Goal: Check status: Check status

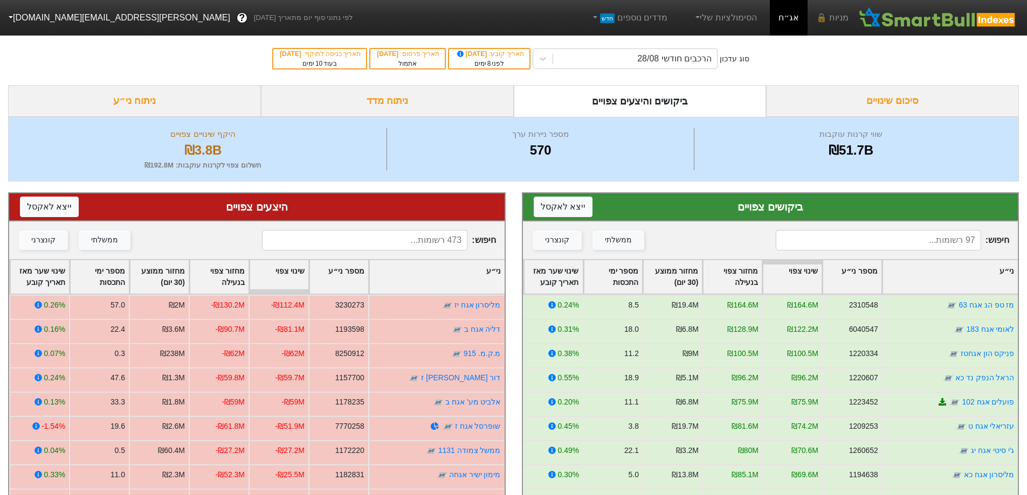
click at [874, 237] on input at bounding box center [878, 240] width 205 height 20
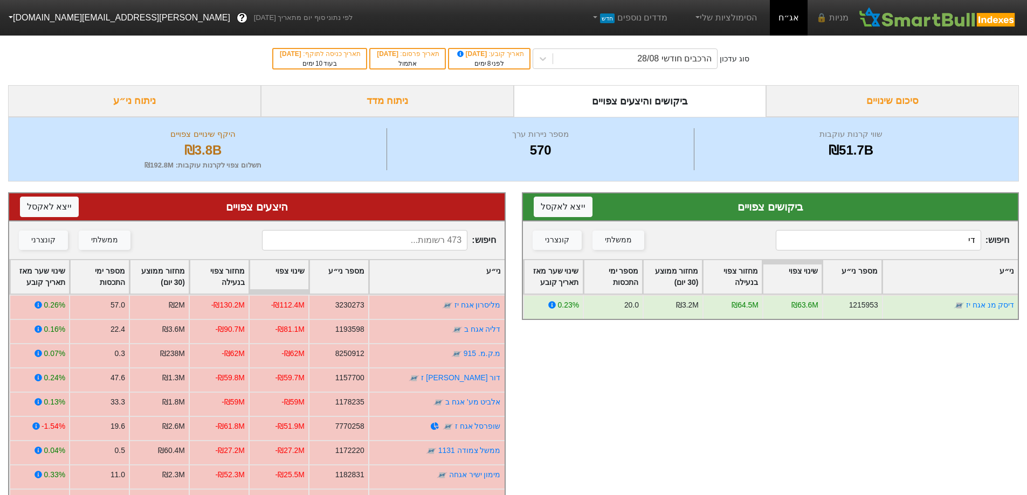
type input "ד"
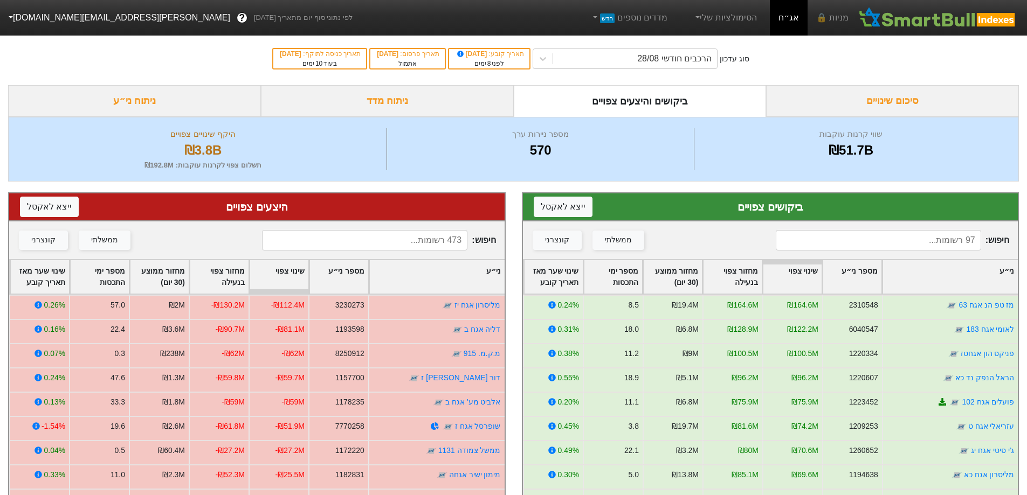
click at [434, 246] on input at bounding box center [364, 240] width 205 height 20
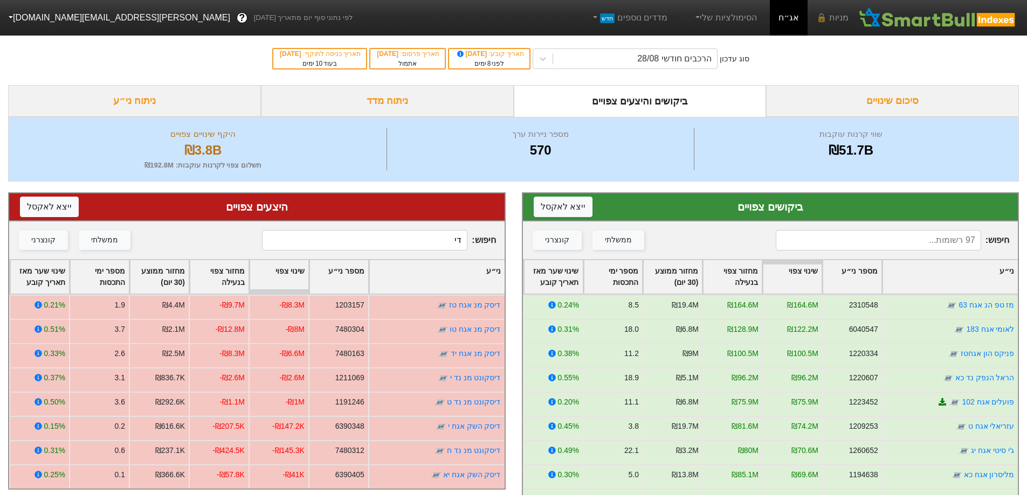
type input "ד"
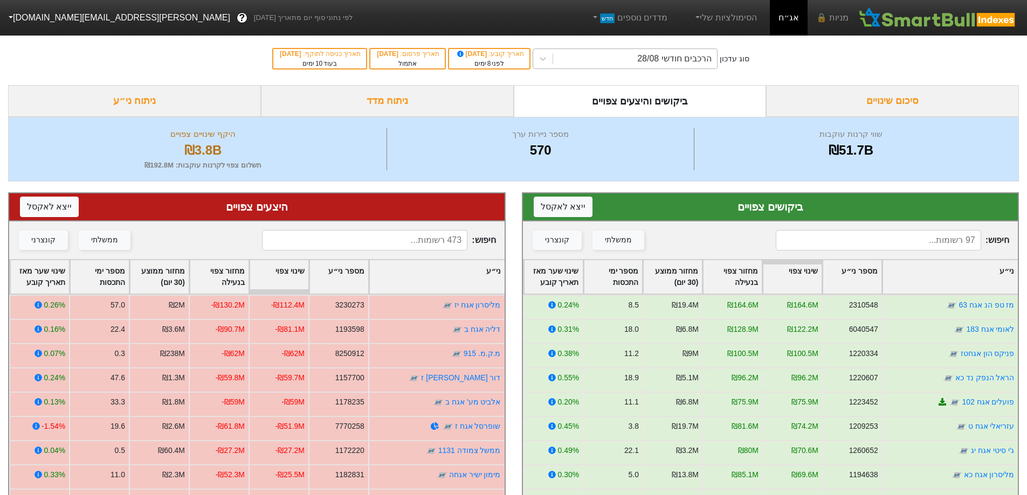
click at [706, 57] on div "הרכבים חודשי 28/08" at bounding box center [674, 58] width 74 height 13
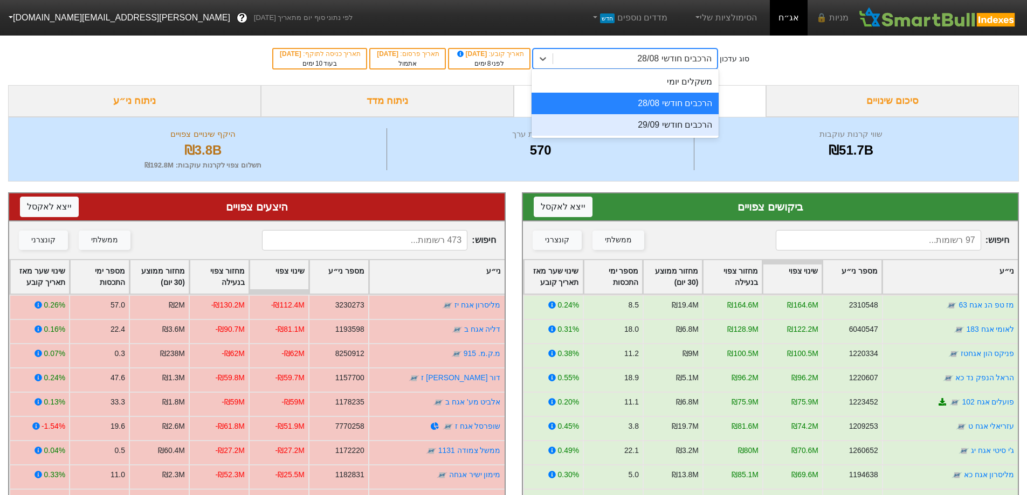
click at [652, 129] on div "הרכבים חודשי 29/09" at bounding box center [624, 125] width 187 height 22
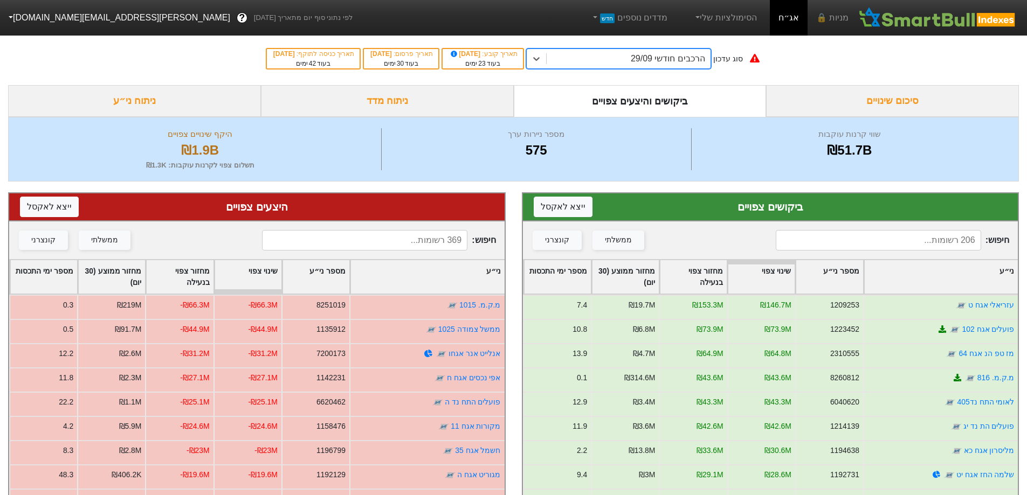
click at [389, 231] on input at bounding box center [364, 240] width 205 height 20
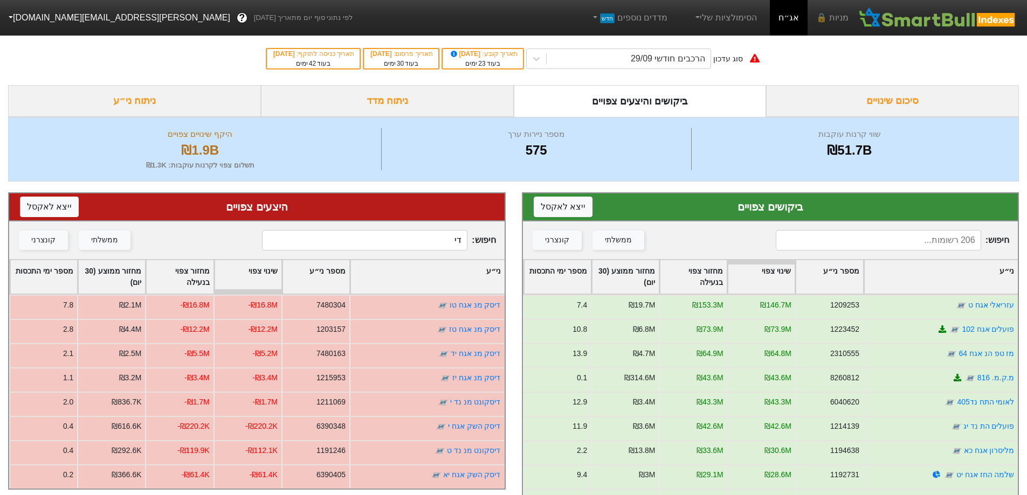
type input "ד"
